Goal: Task Accomplishment & Management: Manage account settings

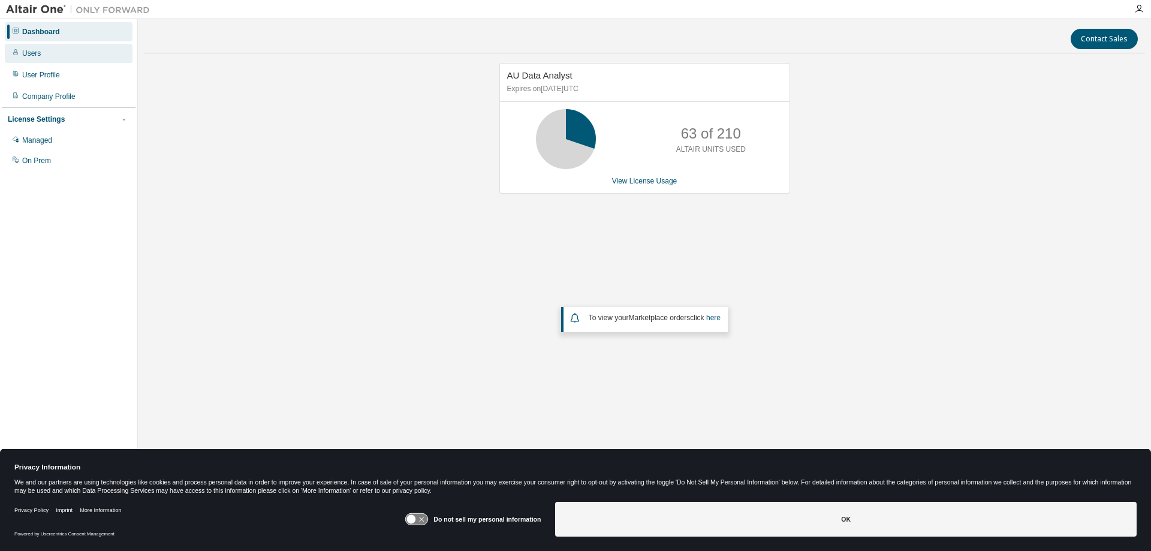
click at [32, 53] on div "Users" at bounding box center [31, 54] width 19 height 10
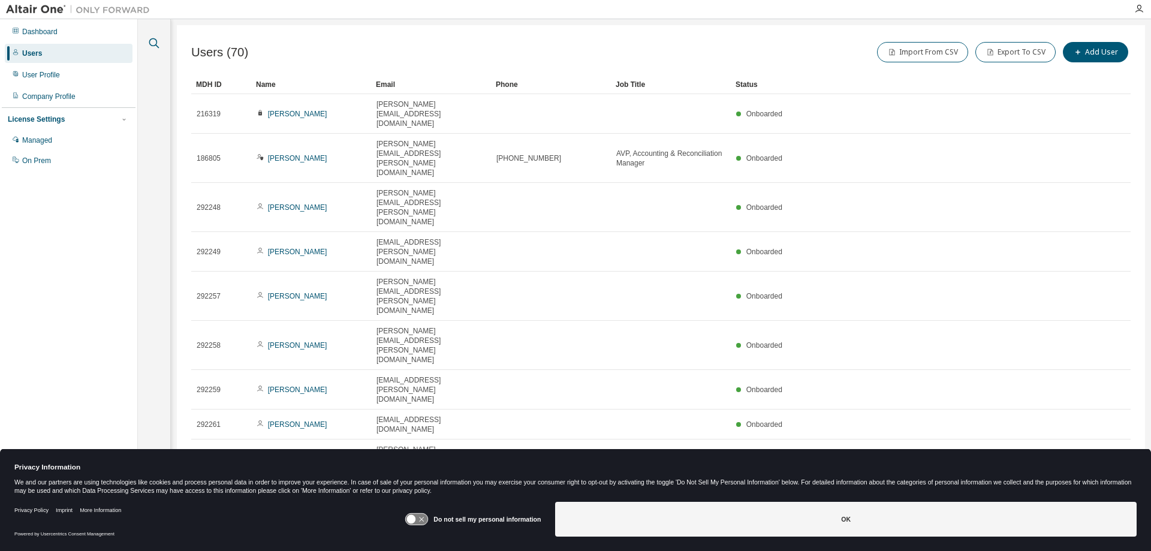
click at [155, 38] on icon "button" at bounding box center [154, 43] width 14 height 14
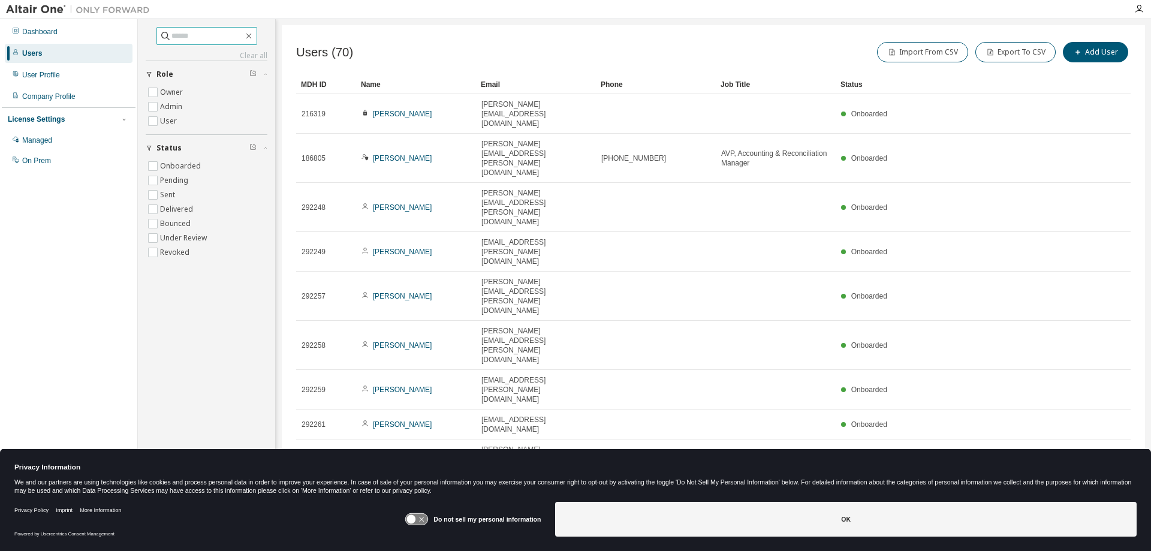
click at [193, 36] on input "text" at bounding box center [207, 36] width 72 height 12
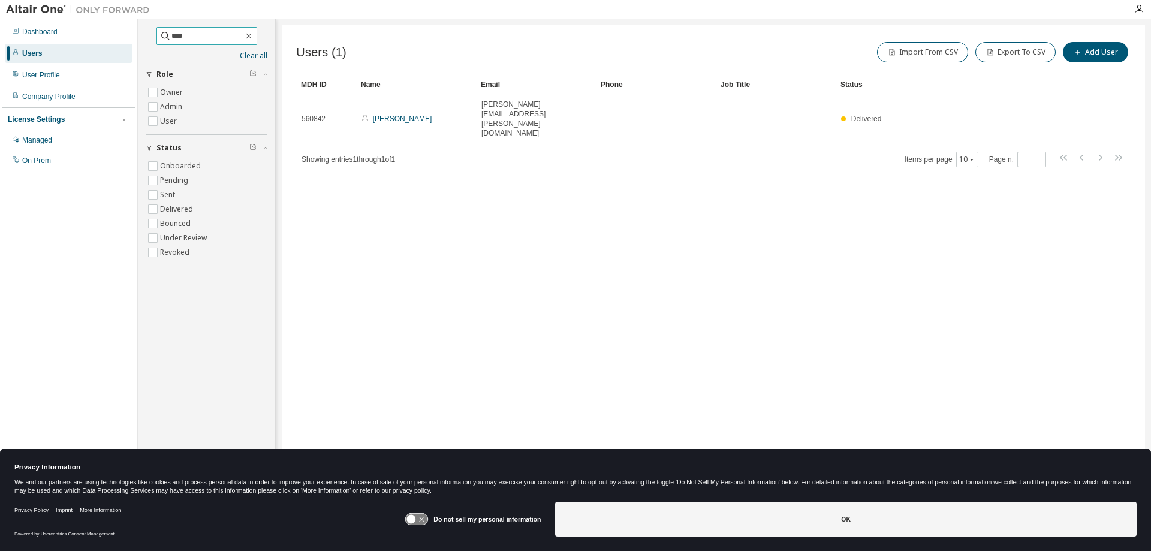
drag, startPoint x: 176, startPoint y: 37, endPoint x: 157, endPoint y: 38, distance: 19.2
click at [157, 38] on span "****" at bounding box center [206, 36] width 101 height 18
type input "******"
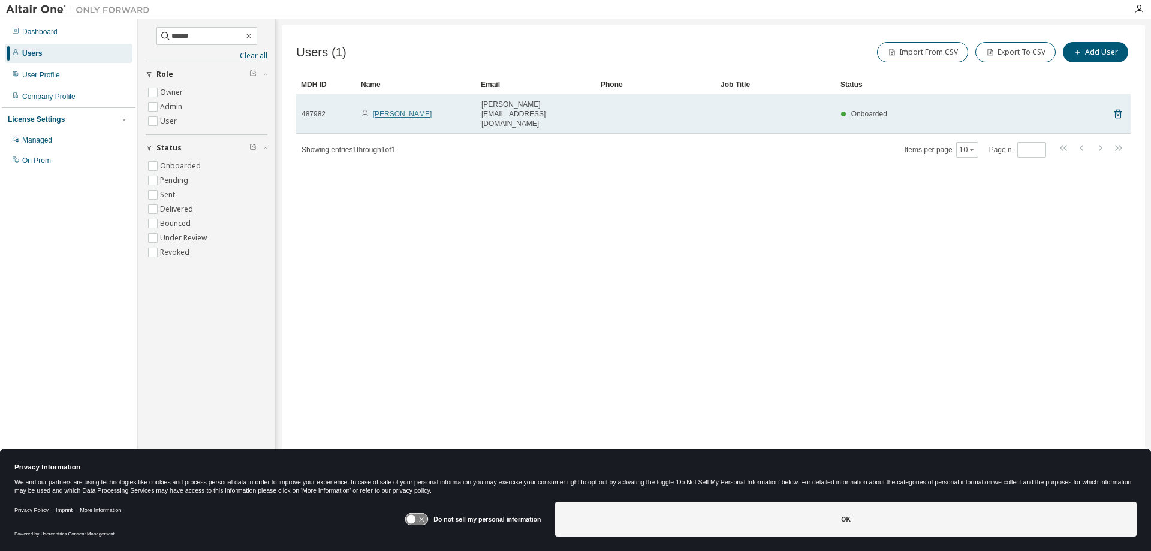
click at [402, 110] on link "[PERSON_NAME]" at bounding box center [402, 114] width 59 height 8
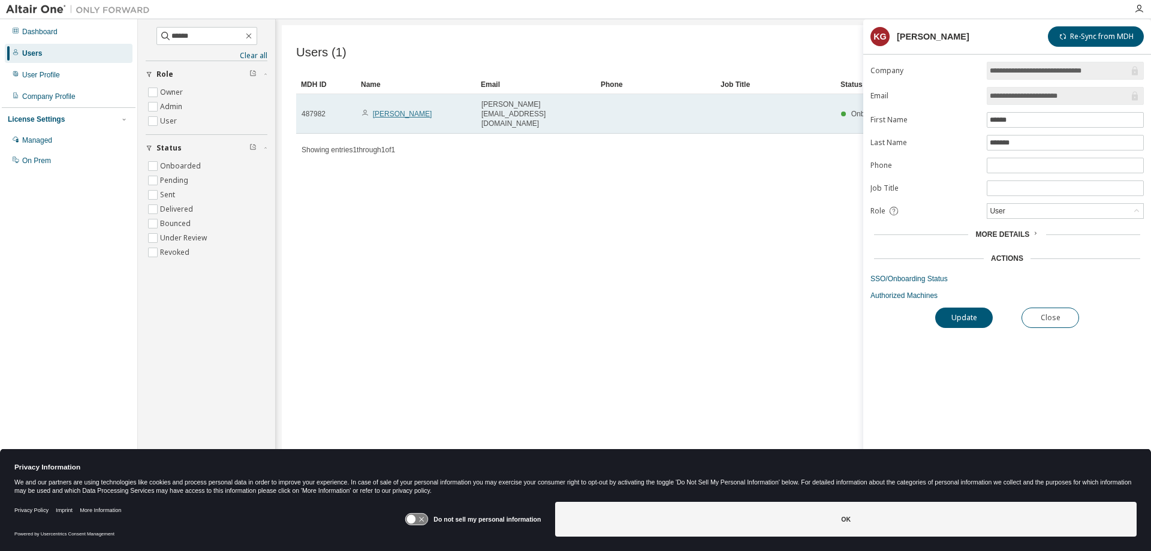
click at [402, 110] on link "[PERSON_NAME]" at bounding box center [402, 114] width 59 height 8
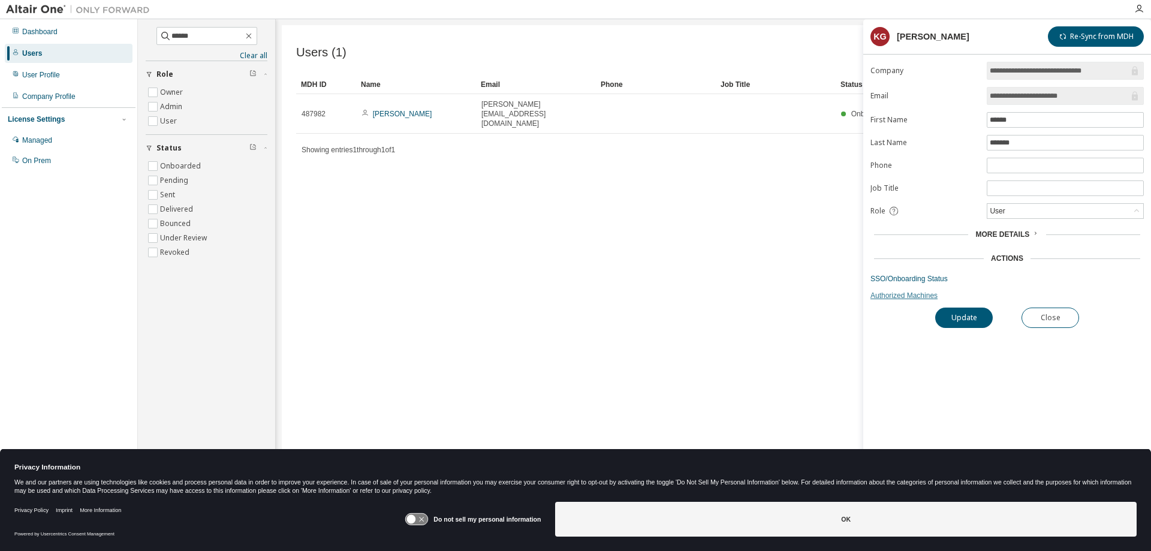
click at [892, 295] on link "Authorized Machines" at bounding box center [1006, 296] width 273 height 10
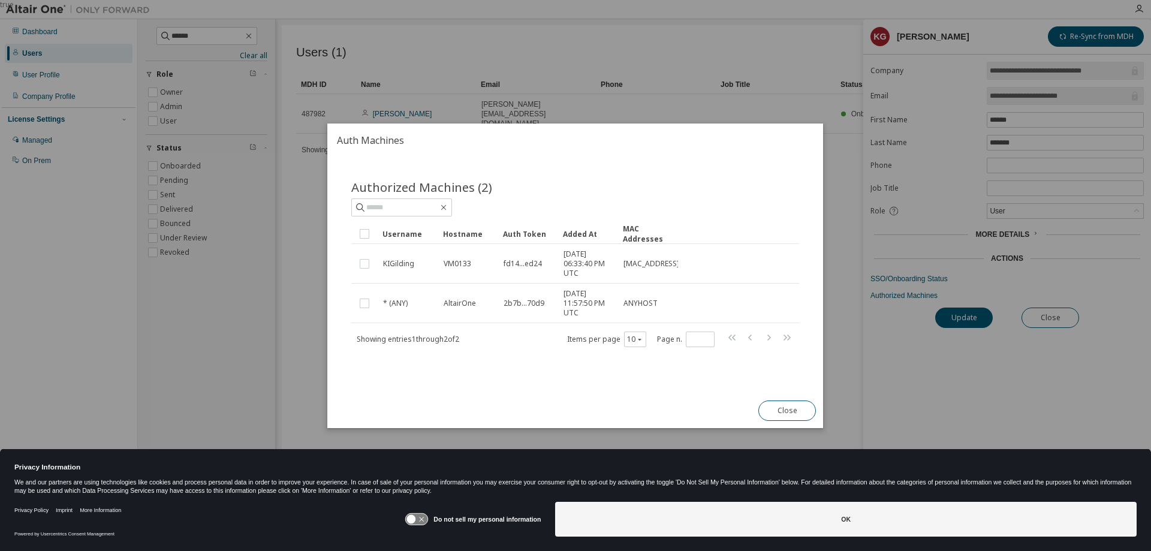
click at [438, 328] on div "Username Hostname Auth Token Added At MAC Addresses KIGilding VM0133 fd14...ed2…" at bounding box center [575, 286] width 448 height 124
click at [771, 409] on button "Close" at bounding box center [788, 410] width 58 height 20
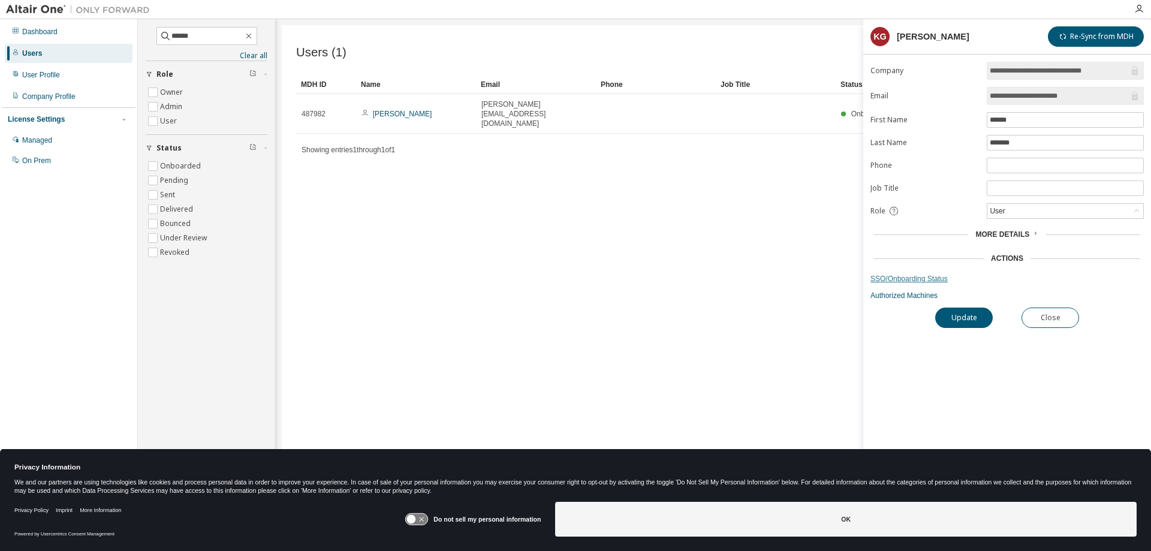
click at [885, 281] on link "SSO/Onboarding Status" at bounding box center [1006, 279] width 273 height 10
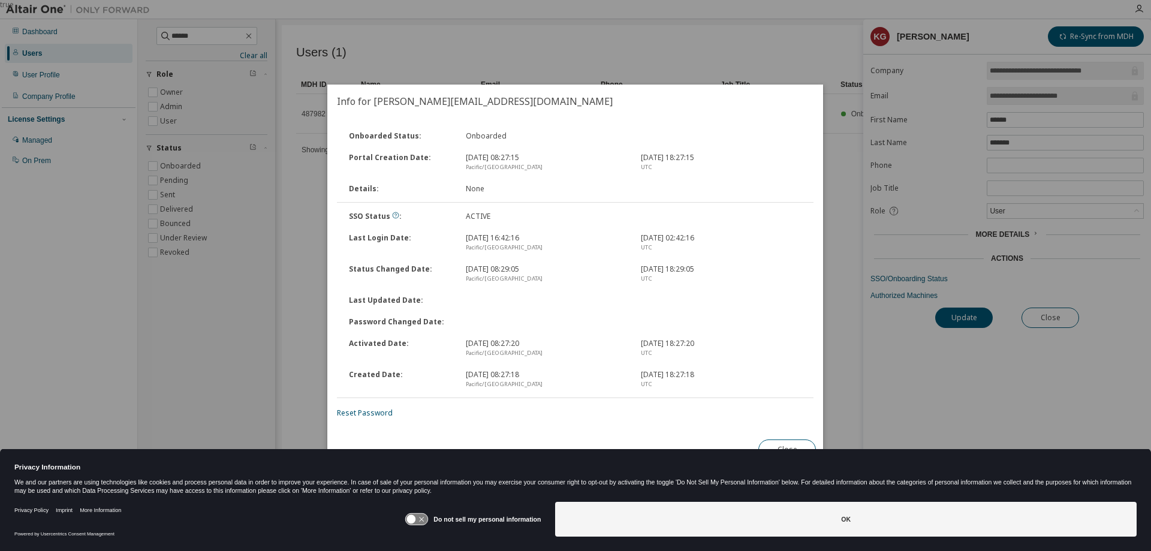
click at [1104, 32] on div "true" at bounding box center [575, 275] width 1151 height 551
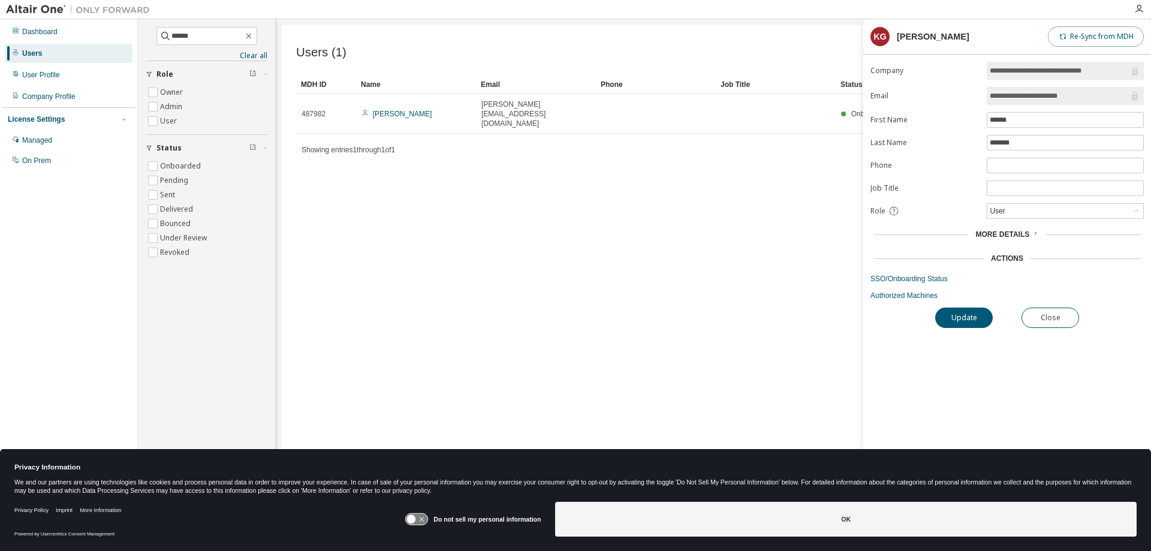
click at [1067, 35] on span "button" at bounding box center [1063, 37] width 10 height 10
click at [1000, 234] on span "More Details" at bounding box center [1002, 234] width 54 height 8
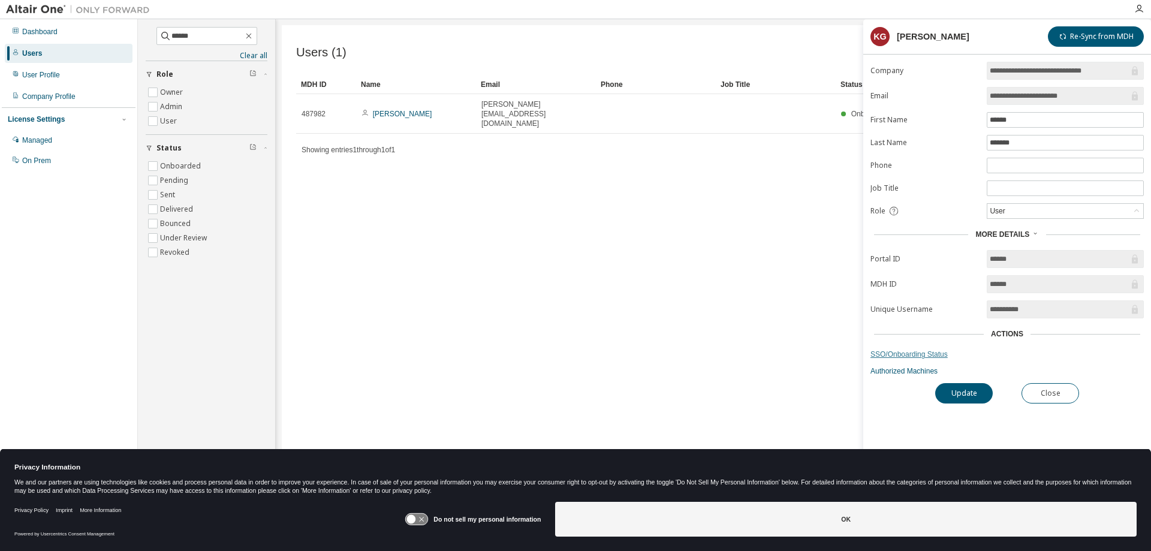
click at [898, 355] on link "SSO/Onboarding Status" at bounding box center [1006, 354] width 273 height 10
